Goal: Task Accomplishment & Management: Manage account settings

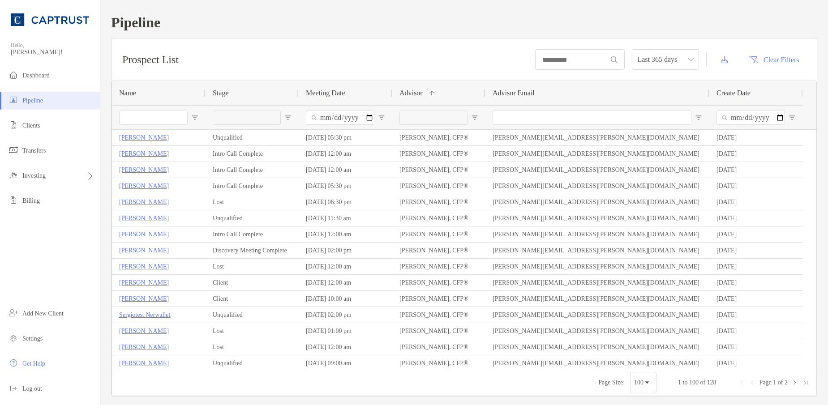
scroll to position [403, 0]
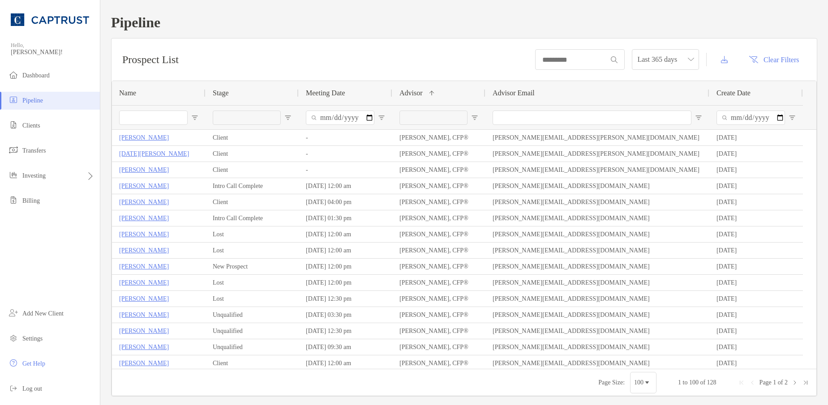
click at [136, 118] on input "Name Filter Input" at bounding box center [153, 118] width 68 height 14
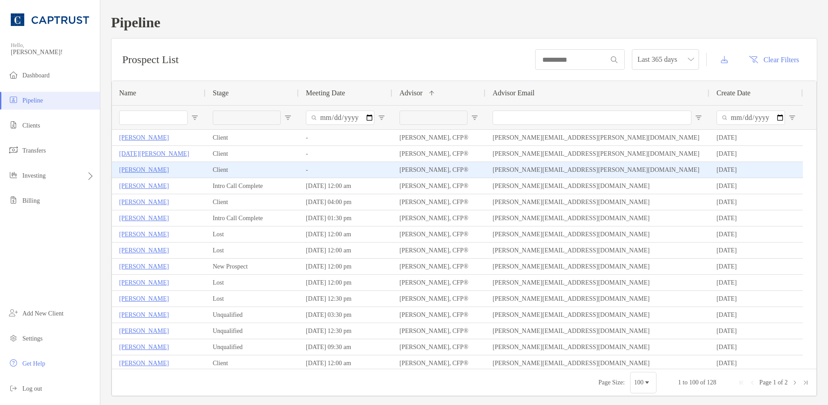
click at [139, 172] on p "[PERSON_NAME]" at bounding box center [144, 169] width 50 height 11
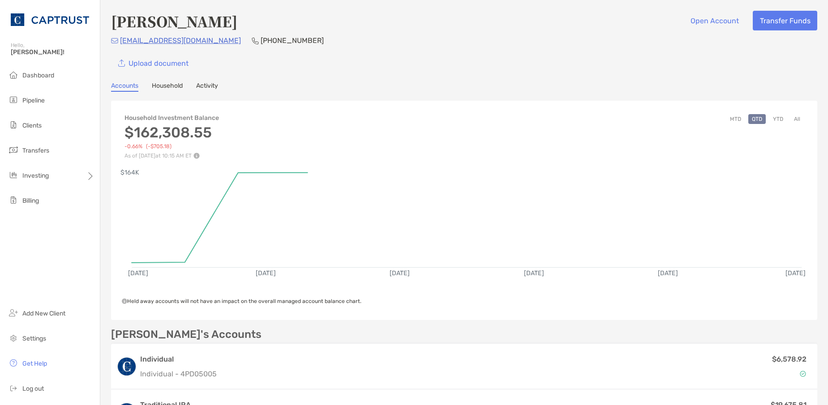
click at [437, 69] on div "Upload document" at bounding box center [464, 63] width 706 height 20
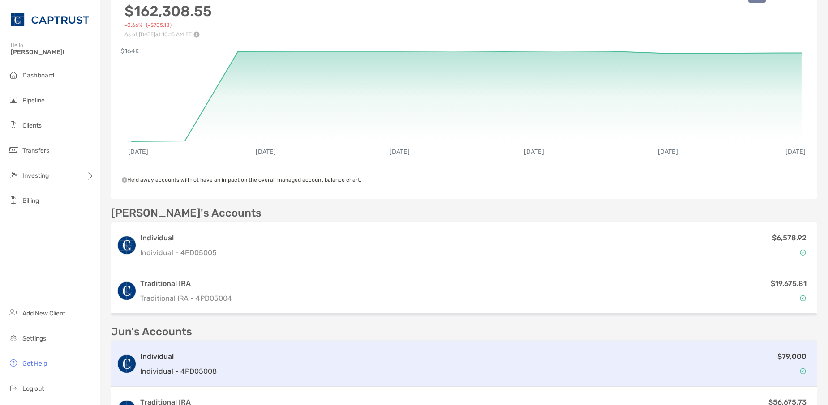
scroll to position [179, 0]
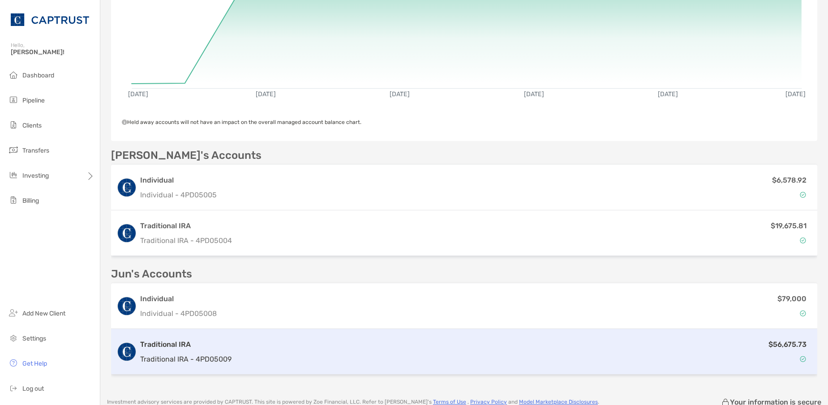
click at [168, 350] on div "Traditional IRA Traditional IRA - 4PD05009" at bounding box center [185, 352] width 91 height 26
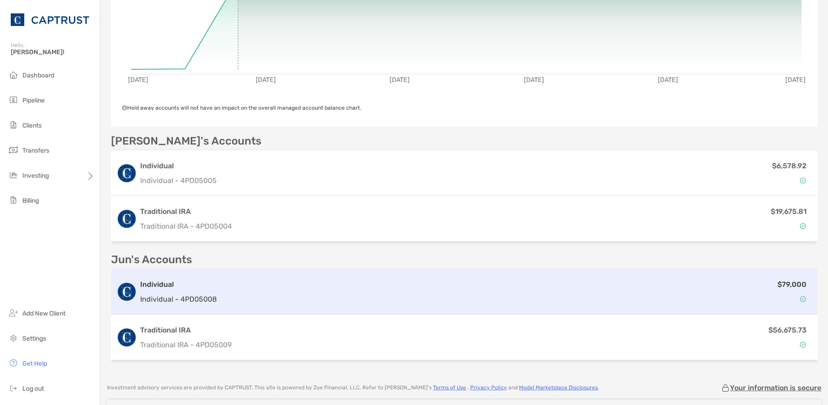
scroll to position [276, 0]
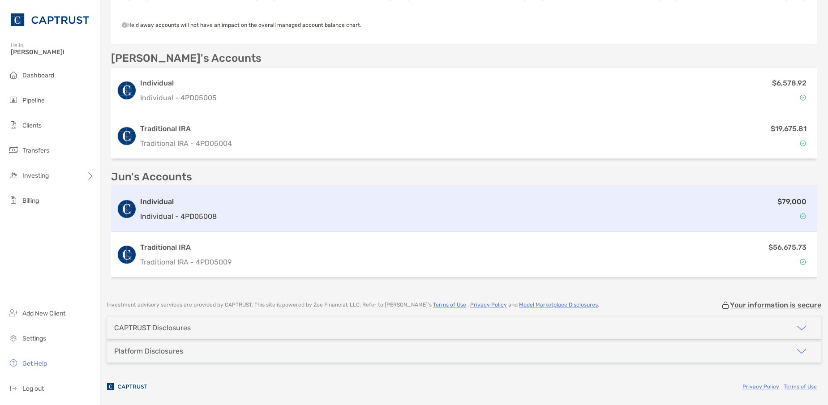
click at [177, 196] on h3 "Individual" at bounding box center [178, 201] width 77 height 11
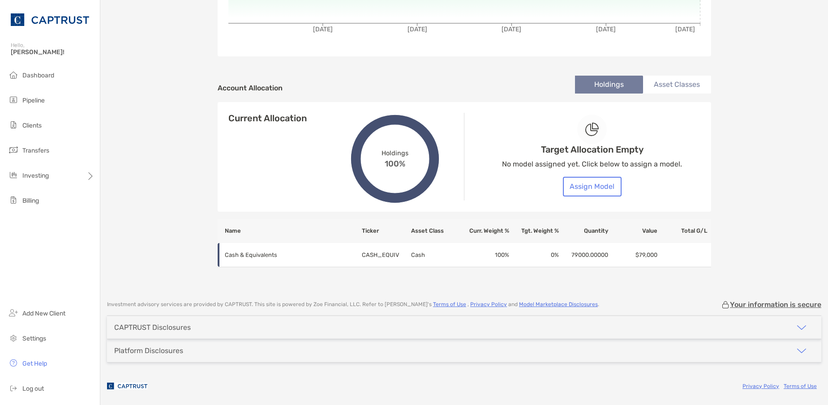
scroll to position [243, 0]
click at [581, 185] on button "Assign Model" at bounding box center [592, 187] width 59 height 20
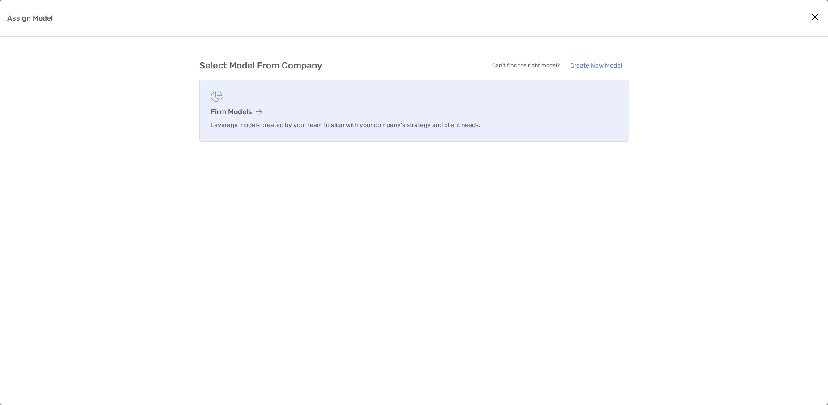
click at [244, 106] on link "Firm Models Leverage models created by your team to align with your company’s s…" at bounding box center [414, 111] width 430 height 62
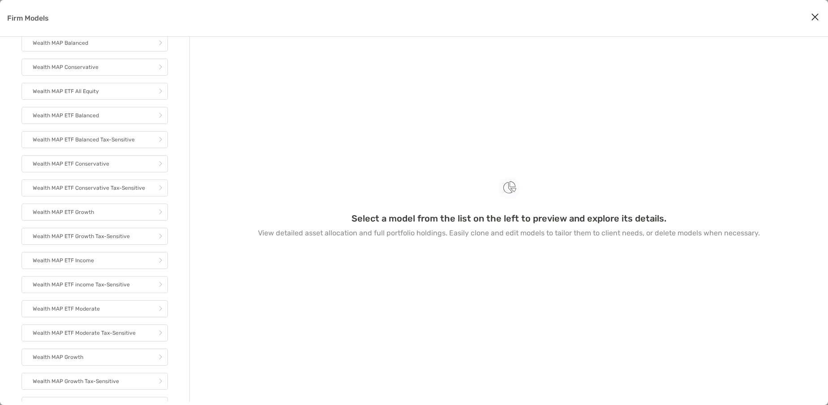
scroll to position [45, 0]
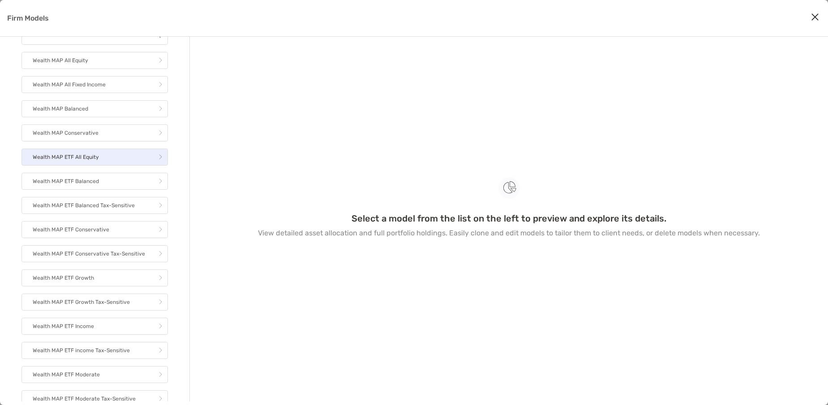
click at [99, 166] on link "Wealth MAP ETF All Equity" at bounding box center [94, 157] width 146 height 17
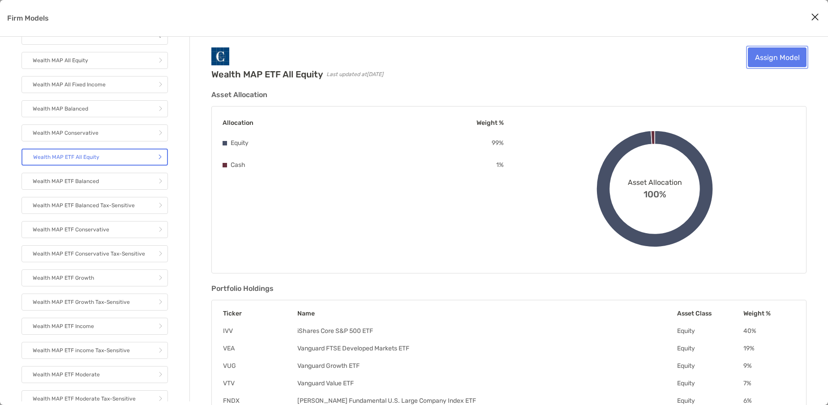
click at [790, 59] on link "Assign Model" at bounding box center [776, 57] width 59 height 20
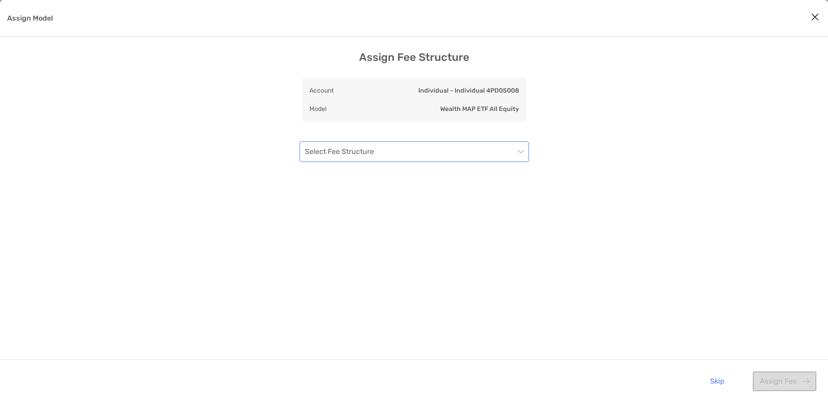
click at [440, 154] on input "Assign Model" at bounding box center [409, 152] width 209 height 20
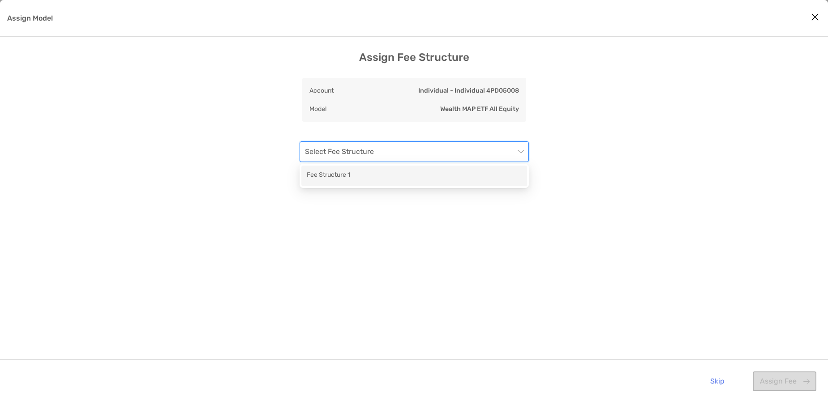
drag, startPoint x: 380, startPoint y: 181, endPoint x: 464, endPoint y: 199, distance: 85.5
click at [380, 179] on div "Fee Structure 1" at bounding box center [414, 175] width 215 height 11
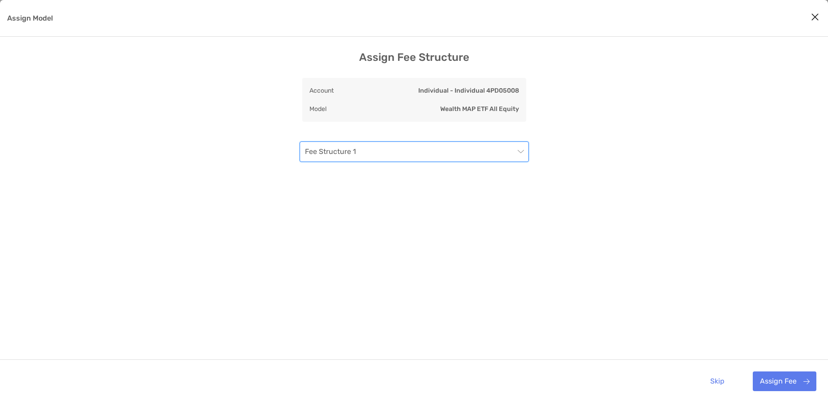
click at [650, 243] on div "Assign Fee Structure Account Individual - Individual 4PD05008 Model Wealth MAP …" at bounding box center [414, 227] width 828 height 352
click at [767, 377] on button "Assign Fee" at bounding box center [784, 381] width 64 height 20
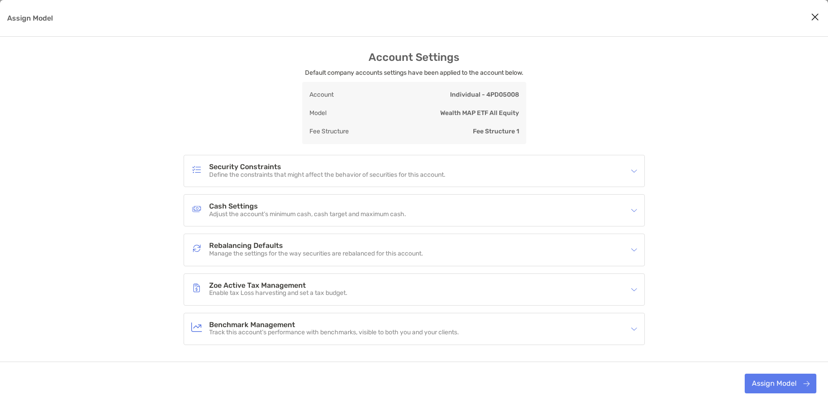
click at [382, 177] on p "Define the constraints that might affect the behavior of securities for this ac…" at bounding box center [327, 175] width 236 height 8
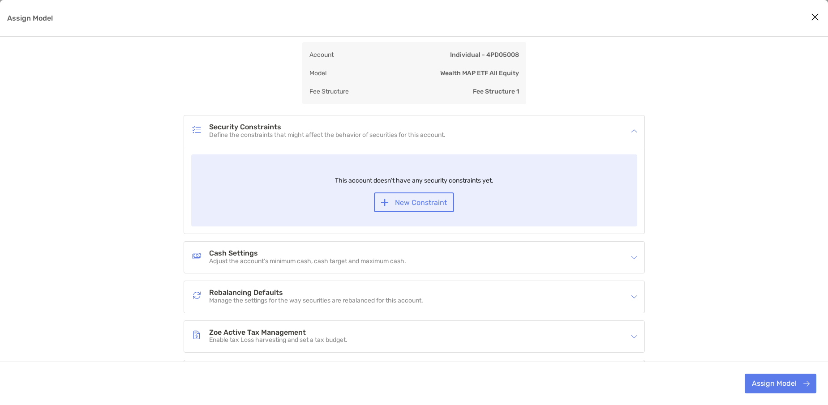
scroll to position [119, 0]
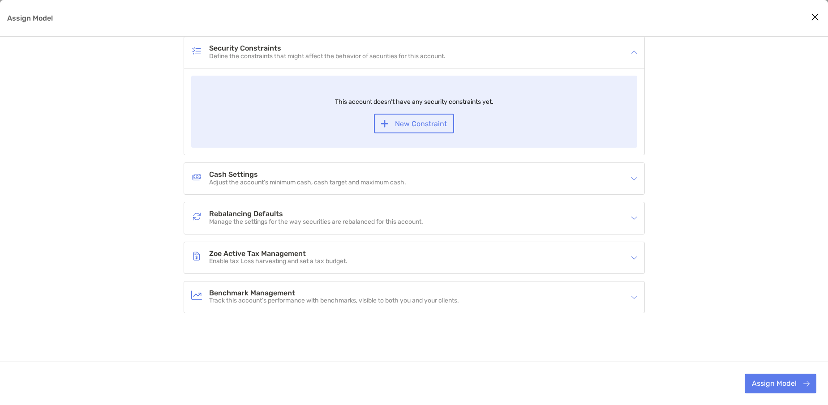
click at [366, 194] on div "Cash Settings Adjust the account’s minimum cash, cash target and maximum cash." at bounding box center [414, 178] width 460 height 31
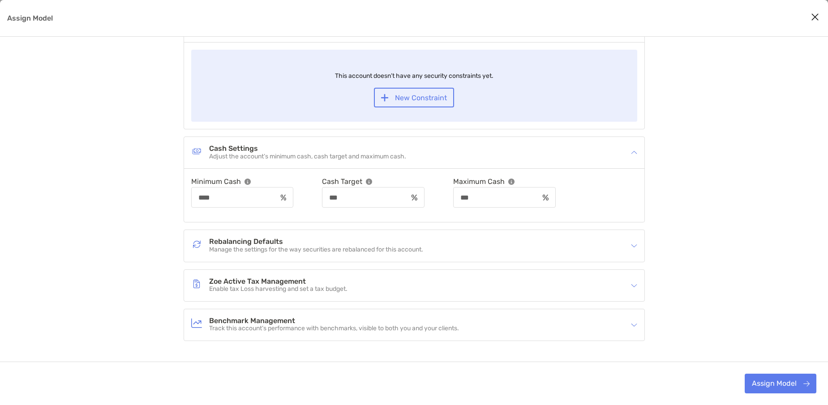
scroll to position [172, 0]
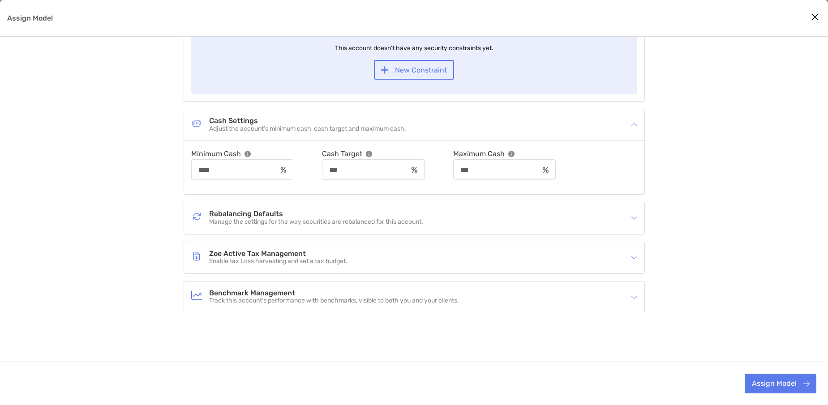
click at [350, 225] on p "Manage the settings for the way securities are rebalanced for this account." at bounding box center [316, 222] width 214 height 8
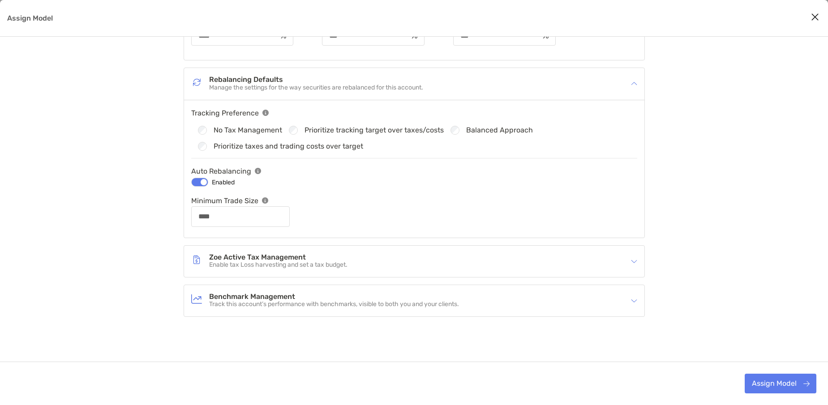
scroll to position [310, 0]
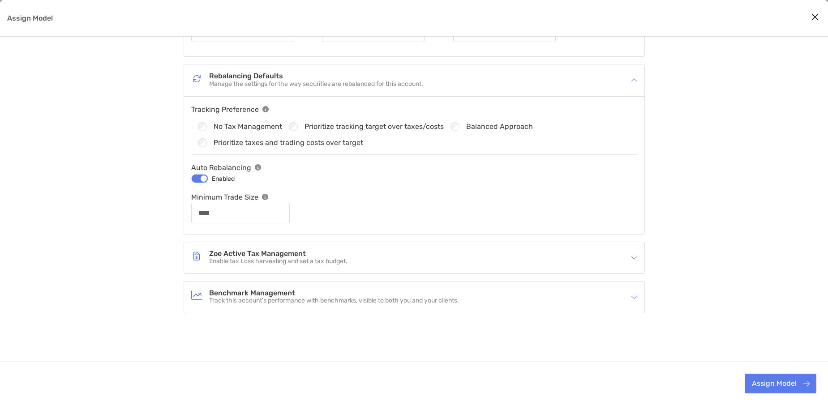
click at [345, 265] on p "Enable tax Loss harvesting and set a tax budget." at bounding box center [278, 262] width 138 height 8
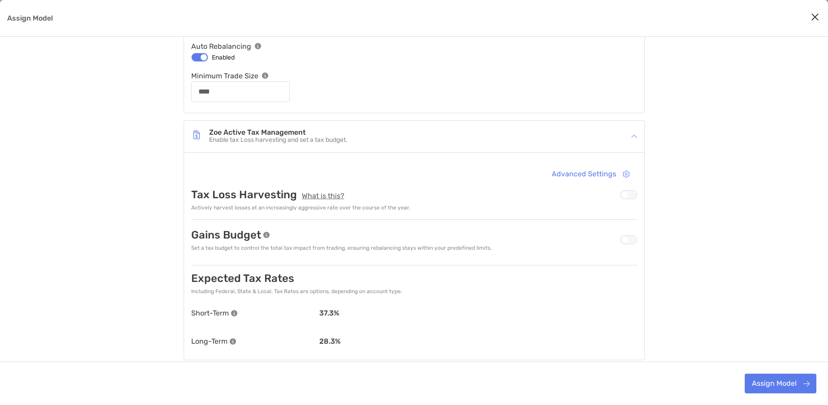
scroll to position [444, 0]
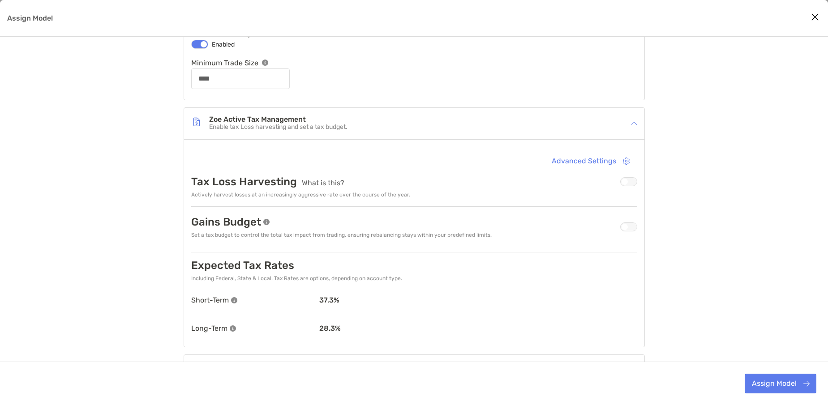
click at [626, 181] on div "Assign Model" at bounding box center [628, 181] width 17 height 9
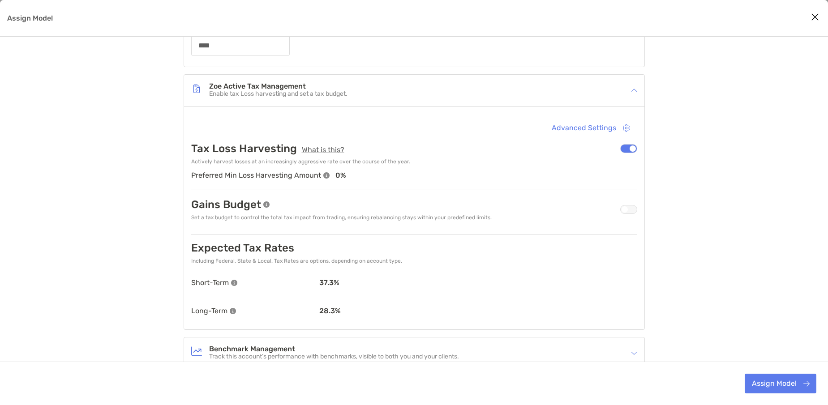
scroll to position [534, 0]
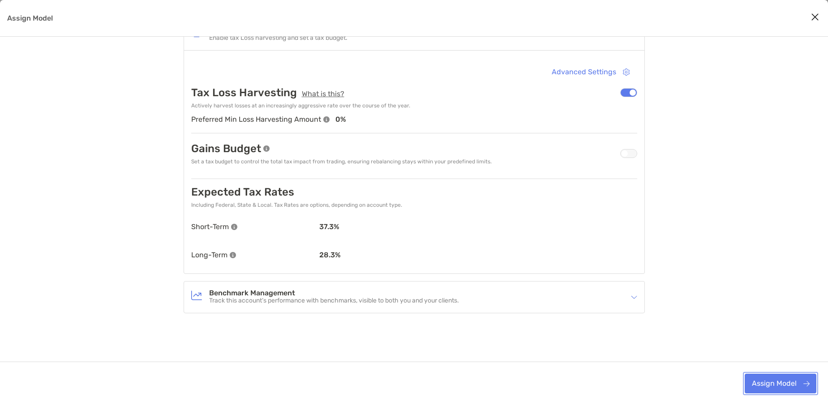
click at [768, 375] on button "Assign Model" at bounding box center [780, 384] width 72 height 20
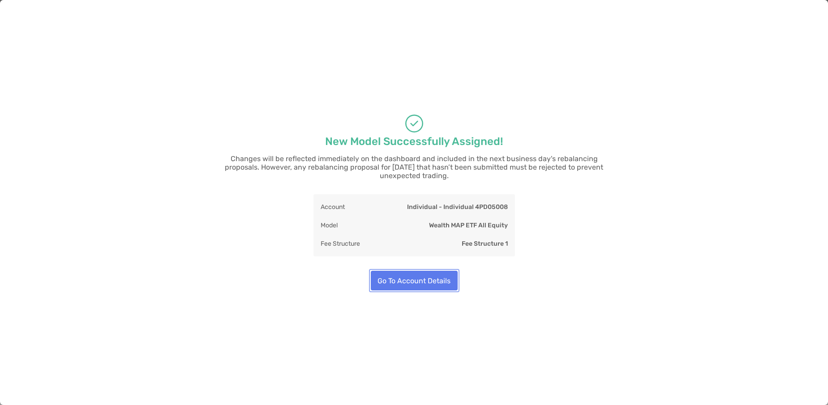
click at [427, 277] on button "Go To Account Details" at bounding box center [414, 281] width 87 height 20
type input "****"
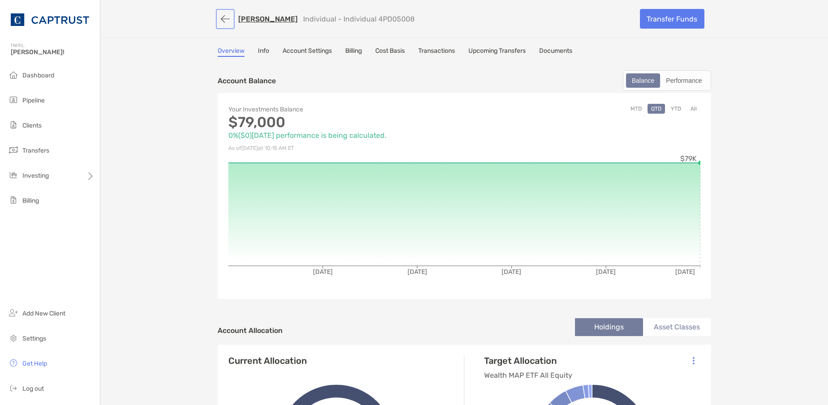
drag, startPoint x: 223, startPoint y: 22, endPoint x: 218, endPoint y: 48, distance: 26.4
click at [223, 21] on button "button" at bounding box center [225, 19] width 15 height 17
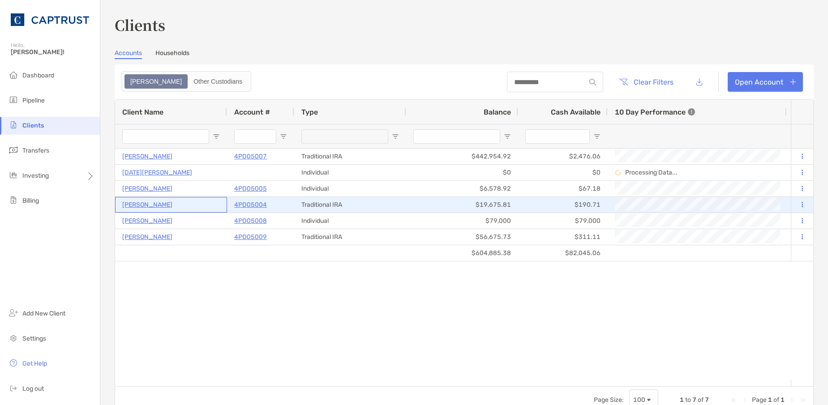
click at [150, 206] on p "[PERSON_NAME]" at bounding box center [147, 204] width 50 height 11
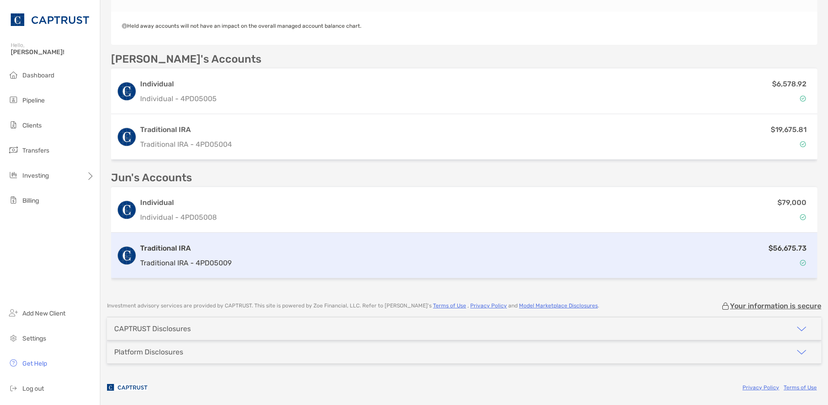
scroll to position [276, 0]
click at [234, 246] on div "Traditional IRA Traditional IRA - 4PD05009 $56,675.73" at bounding box center [464, 255] width 706 height 46
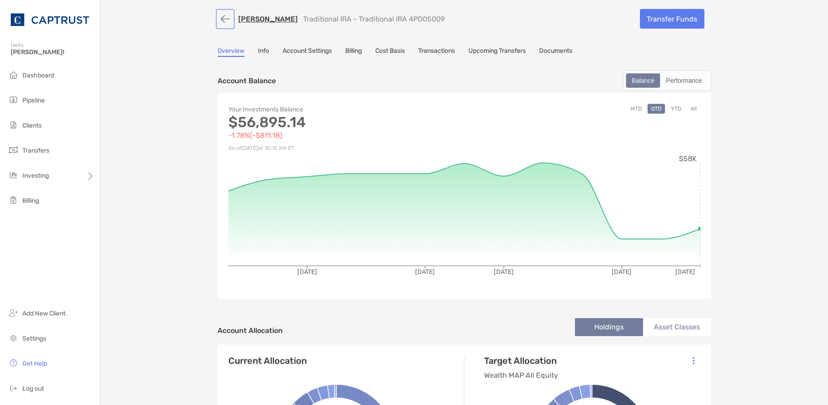
click at [220, 21] on button "button" at bounding box center [225, 19] width 15 height 17
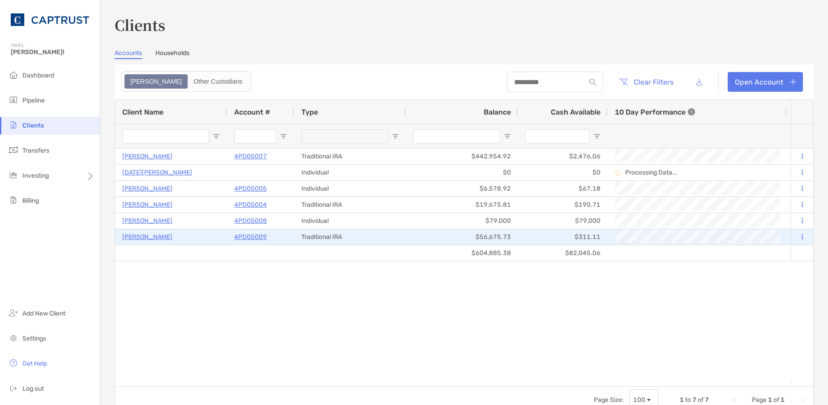
click at [141, 235] on p "[PERSON_NAME]" at bounding box center [147, 236] width 50 height 11
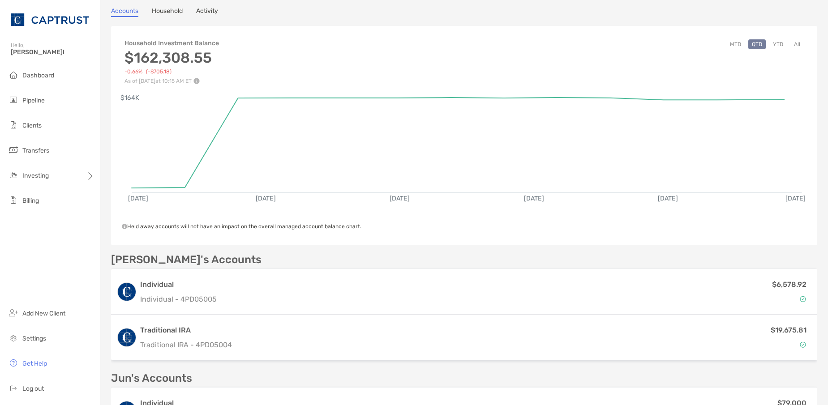
scroll to position [224, 0]
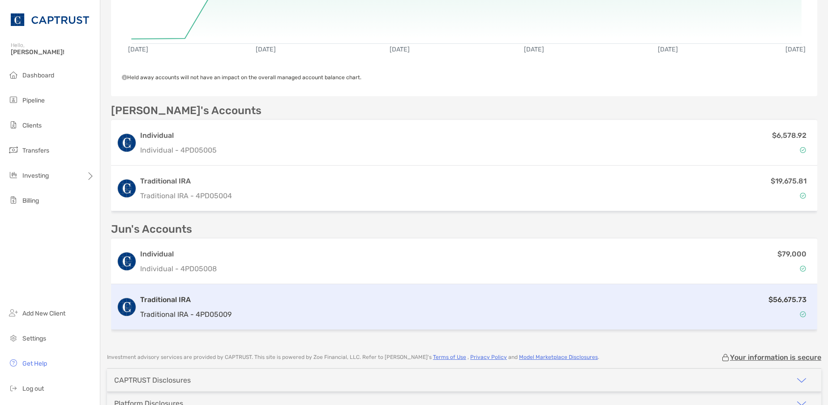
click at [198, 312] on p "Traditional IRA - 4PD05009" at bounding box center [185, 314] width 91 height 11
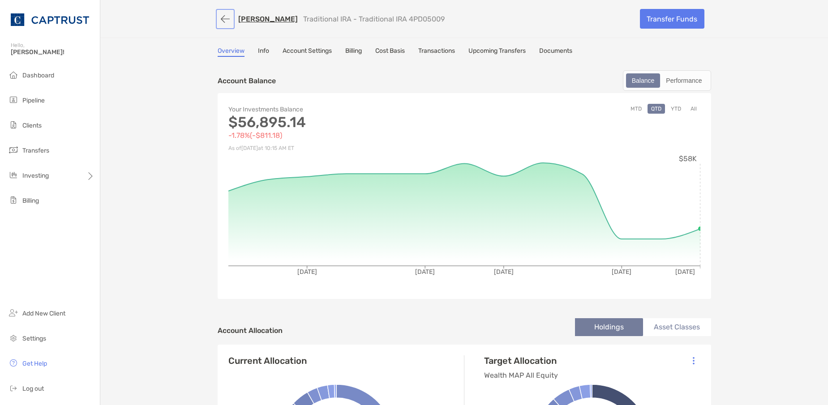
click at [218, 18] on button "button" at bounding box center [225, 19] width 15 height 17
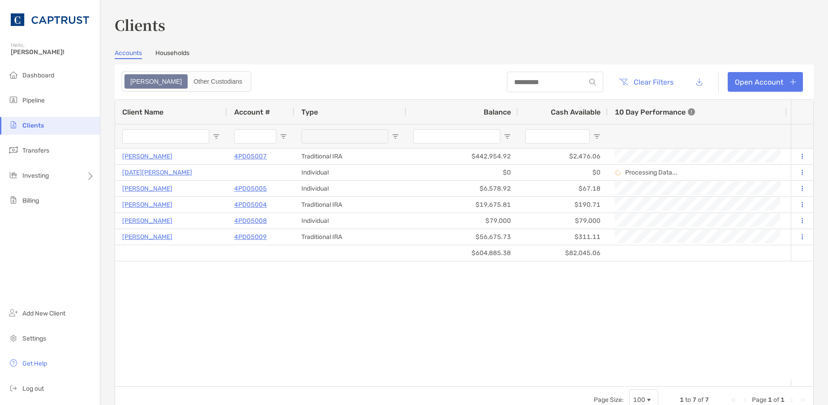
click at [287, 338] on div "[PERSON_NAME] 4PD05007 Traditional IRA $442,954.92 $2,476.06 +1.71% +1.71% Comp…" at bounding box center [452, 264] width 675 height 231
